Goal: Task Accomplishment & Management: Manage account settings

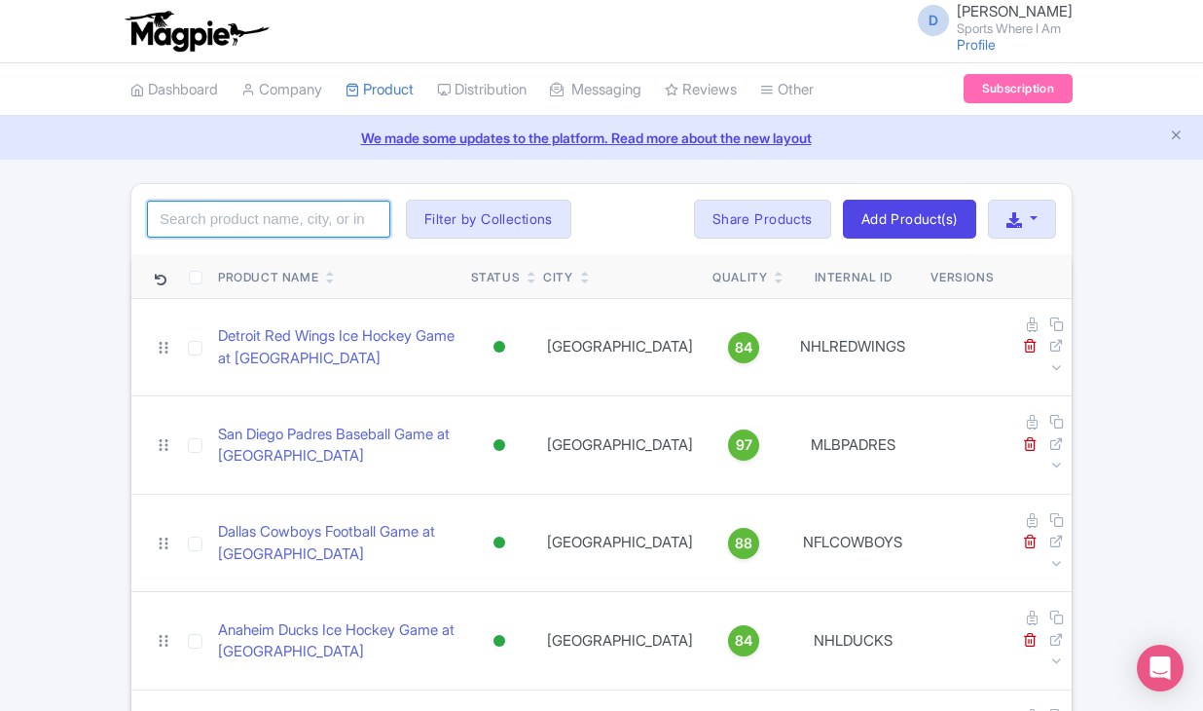
click at [216, 213] on input "search" at bounding box center [268, 219] width 243 height 37
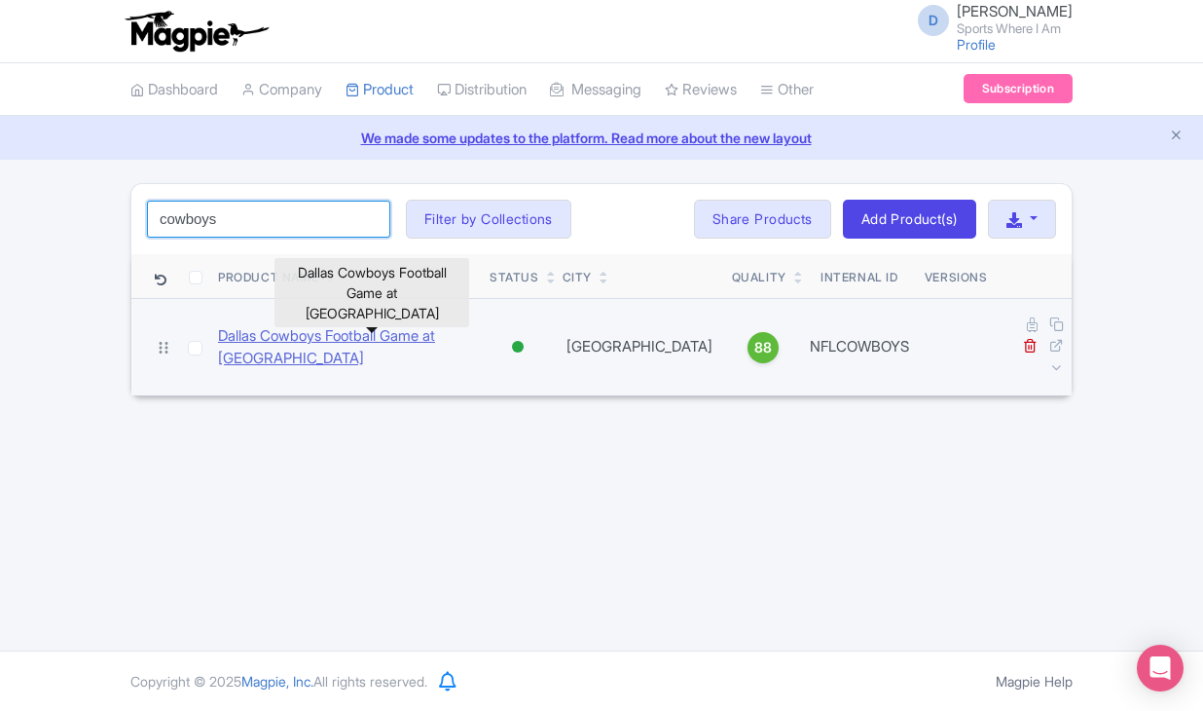
type input "cowboys"
click at [290, 325] on link "Dallas Cowboys Football Game at [GEOGRAPHIC_DATA]" at bounding box center [346, 347] width 256 height 44
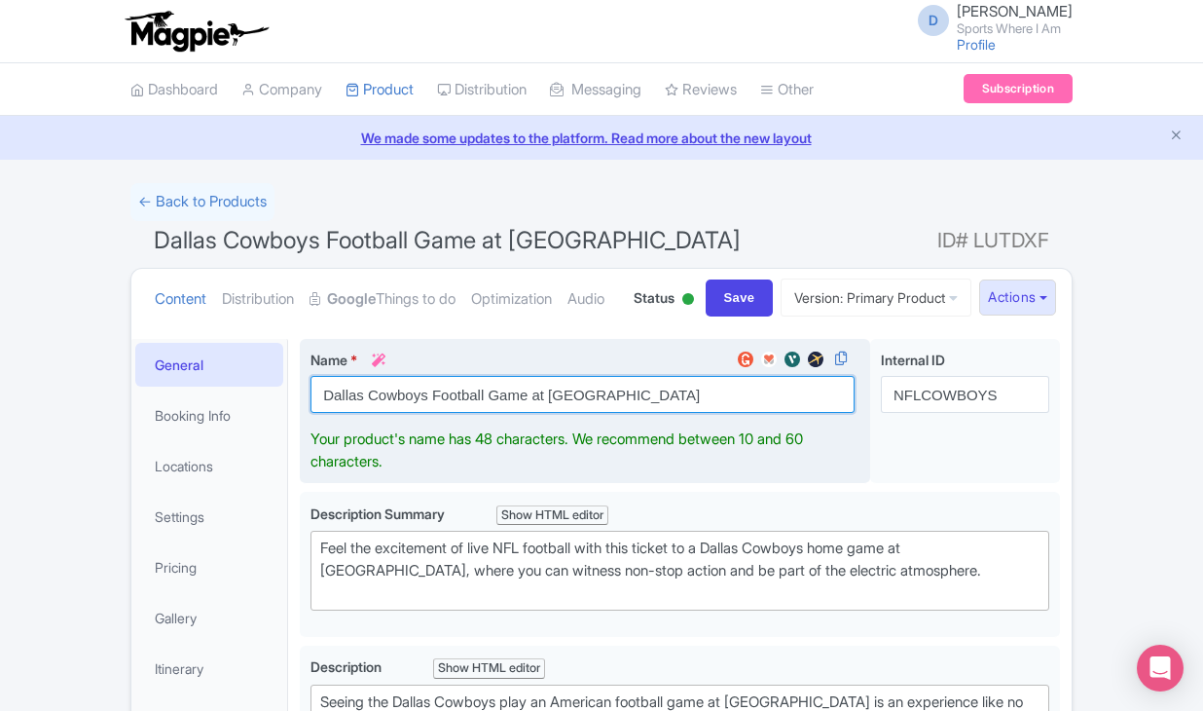
click at [370, 413] on input "Dallas Cowboys Football Game at [GEOGRAPHIC_DATA]" at bounding box center [582, 394] width 544 height 37
